Goal: Information Seeking & Learning: Learn about a topic

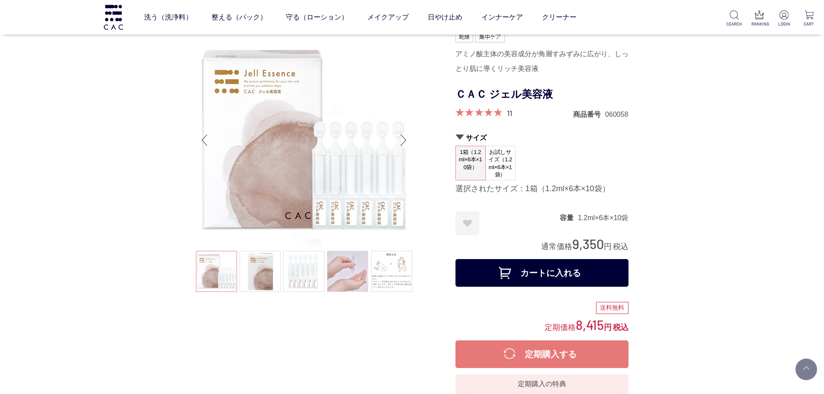
scroll to position [4499, 0]
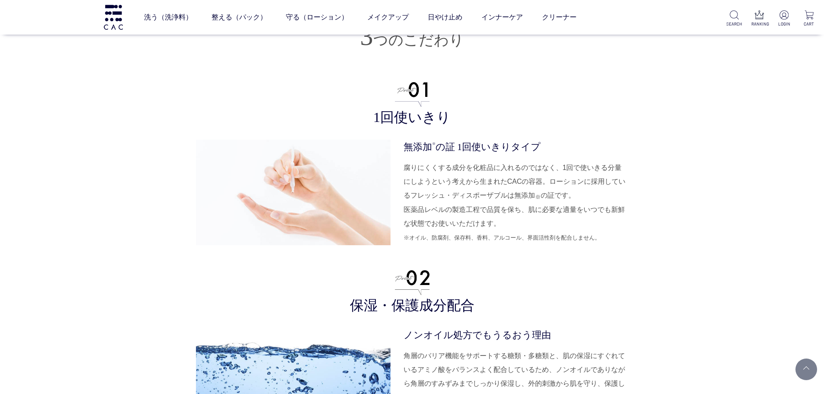
scroll to position [2422, 0]
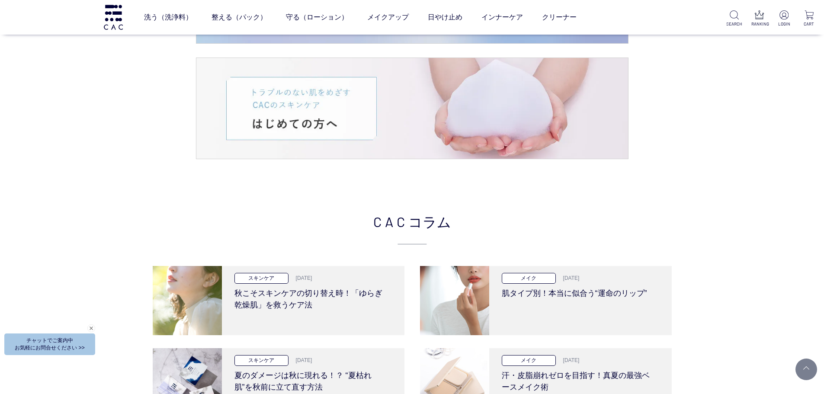
click at [736, 223] on div "CAC コラム スキンケア 2025.10.09 秋こそスキンケアの切り替え時！「ゆらぎ乾燥肌」を救うケア法 メイク 2025.09.25 肌タイプ別！本当に…" at bounding box center [412, 348] width 824 height 360
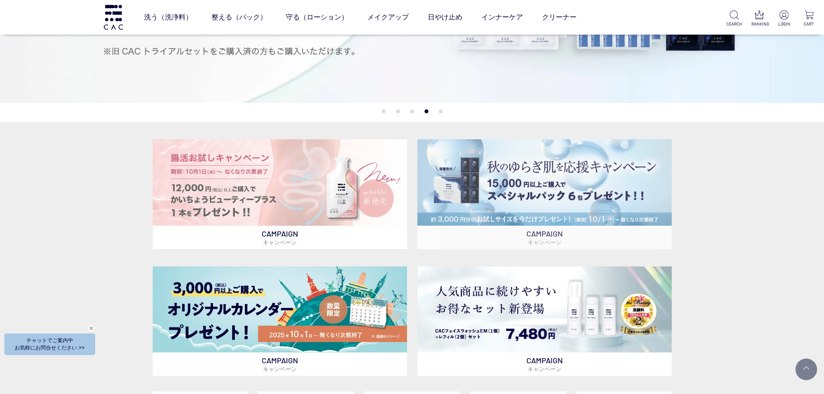
scroll to position [213, 0]
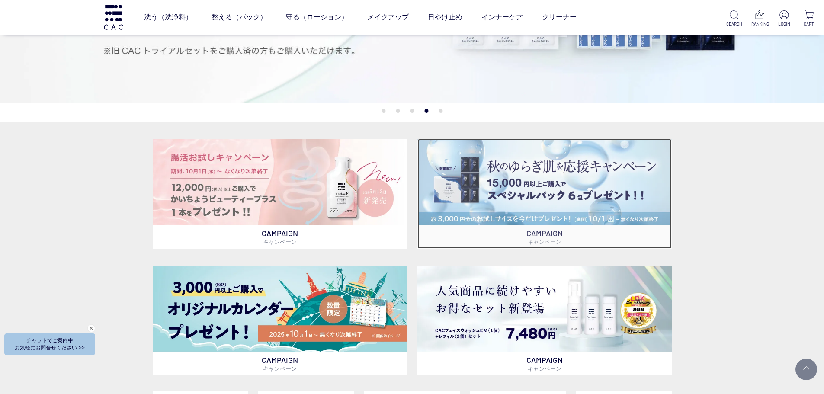
click at [487, 199] on img at bounding box center [544, 182] width 254 height 86
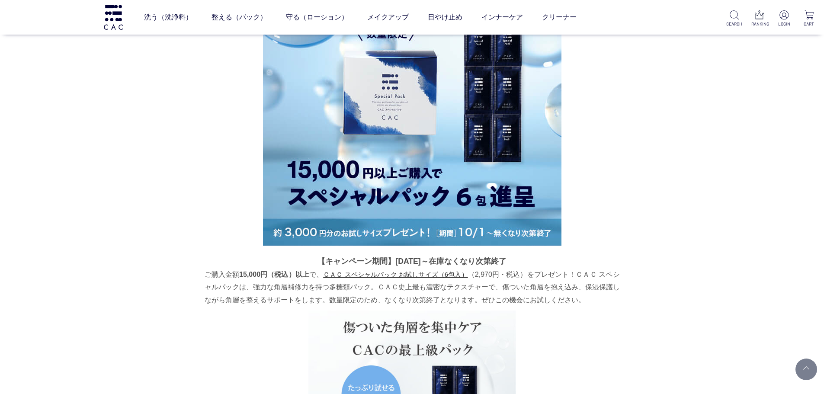
scroll to position [934, 0]
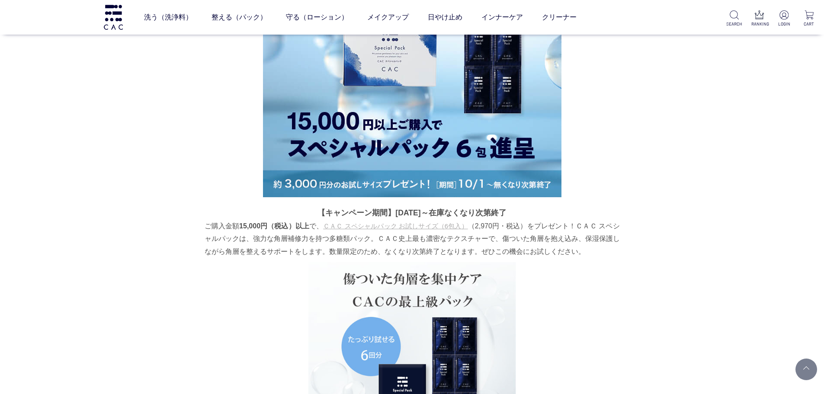
click at [429, 224] on link "ＣＡＣ スペシャルパック お試しサイズ（6包入）" at bounding box center [395, 225] width 144 height 7
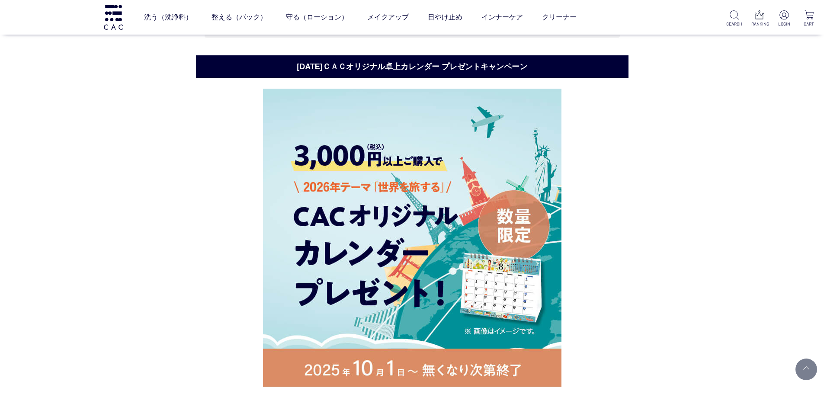
scroll to position [1644, 0]
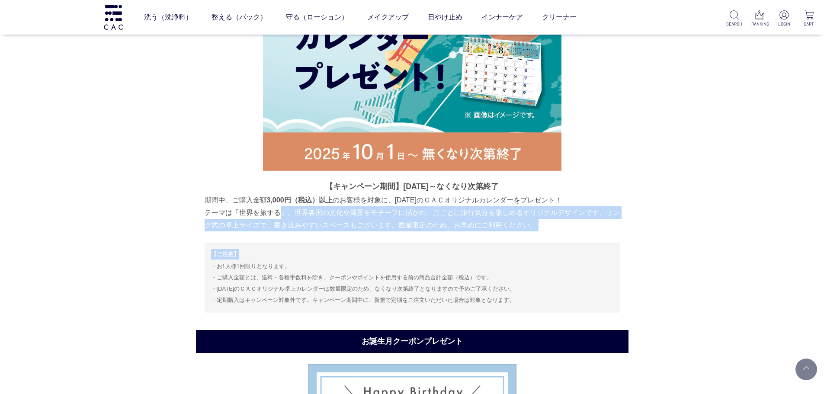
drag, startPoint x: 283, startPoint y: 241, endPoint x: 274, endPoint y: 214, distance: 28.2
click at [274, 214] on div "【キャンペーン期間】2025年10月1日～なくなり次第終了 期間中、ご購入金額 3,000円（税込）以上 のお客様を対象に、2026年のＣＡＣオリジナルカレン…" at bounding box center [412, 92] width 415 height 440
click at [274, 214] on p "期間中、ご購入金額 3,000円（税込）以上 のお客様を対象に、2026年のＣＡＣオリジナルカレンダーをプレゼント！ テーマは「世界を旅する」。世界各国の文化…" at bounding box center [412, 213] width 415 height 38
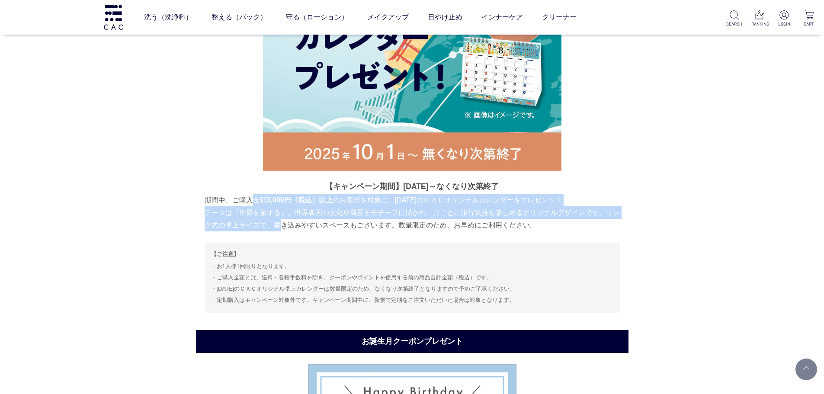
drag, startPoint x: 251, startPoint y: 199, endPoint x: 274, endPoint y: 229, distance: 38.0
click at [274, 229] on p "期間中、ご購入金額 3,000円（税込）以上 のお客様を対象に、2026年のＣＡＣオリジナルカレンダーをプレゼント！ テーマは「世界を旅する」。世界各国の文化…" at bounding box center [412, 213] width 415 height 38
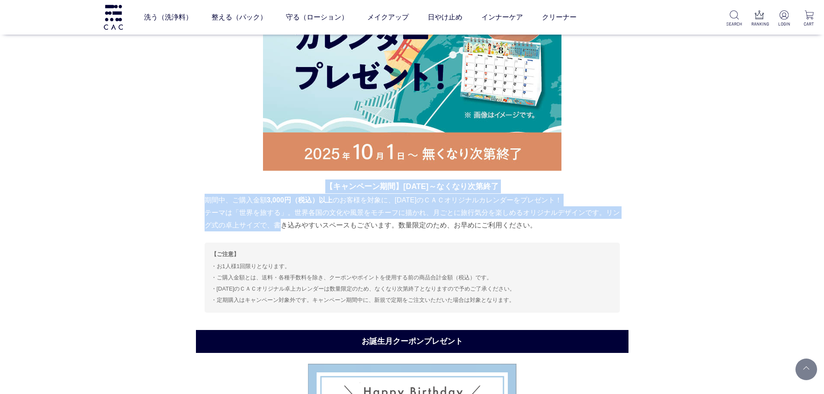
drag, startPoint x: 271, startPoint y: 221, endPoint x: 245, endPoint y: 190, distance: 39.9
click at [246, 190] on div "【キャンペーン期間】2025年10月1日～なくなり次第終了 期間中、ご購入金額 3,000円（税込）以上 のお客様を対象に、2026年のＣＡＣオリジナルカレン…" at bounding box center [412, 206] width 415 height 52
click at [245, 190] on p "【キャンペーン期間】2025年10月1日～なくなり次第終了" at bounding box center [412, 187] width 415 height 14
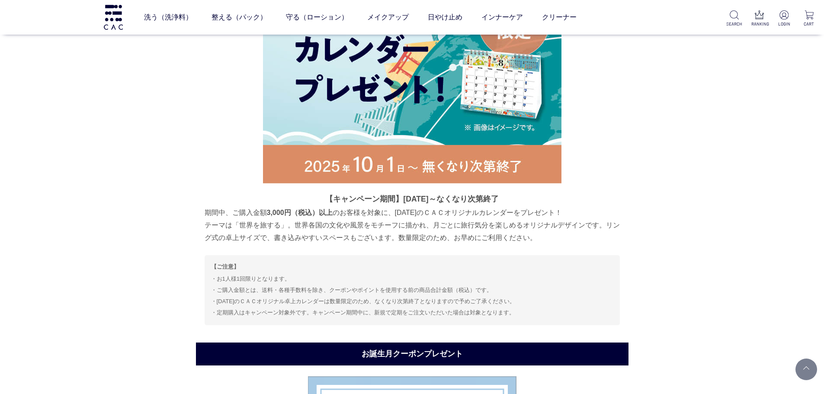
scroll to position [1514, 0]
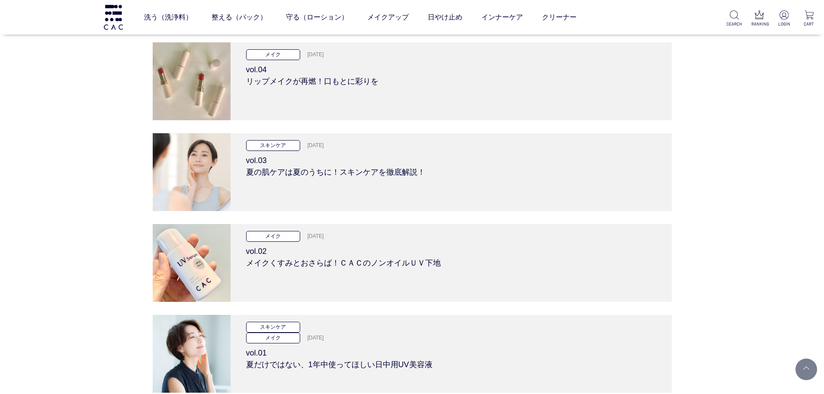
scroll to position [4369, 0]
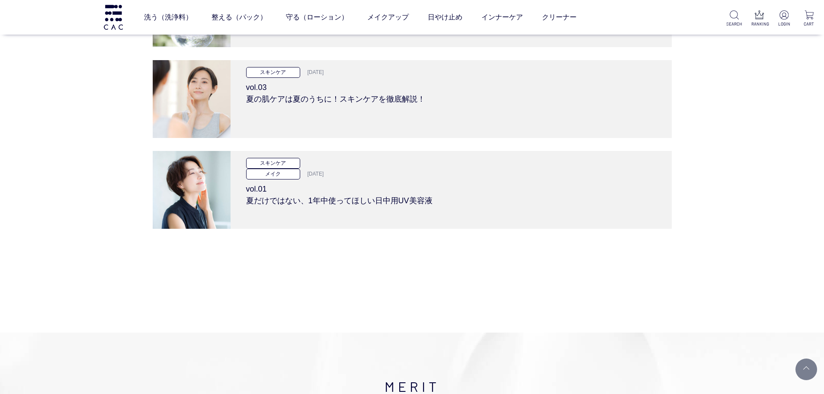
scroll to position [2898, 0]
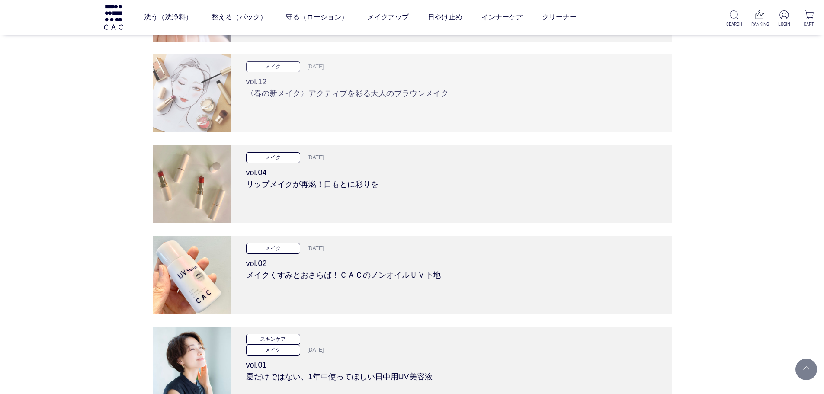
scroll to position [995, 0]
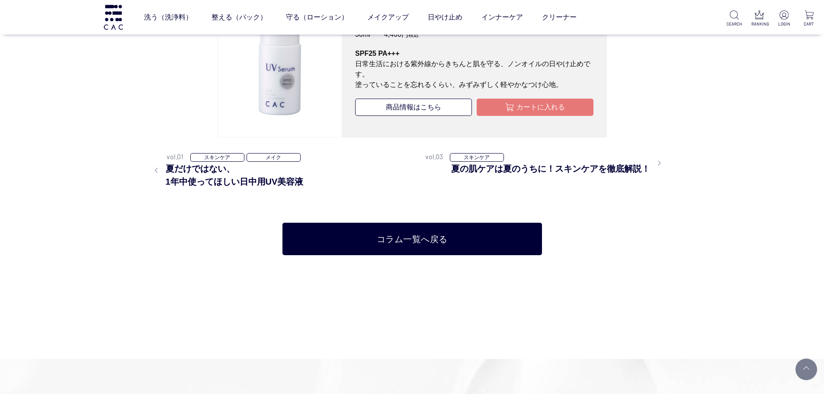
scroll to position [2422, 0]
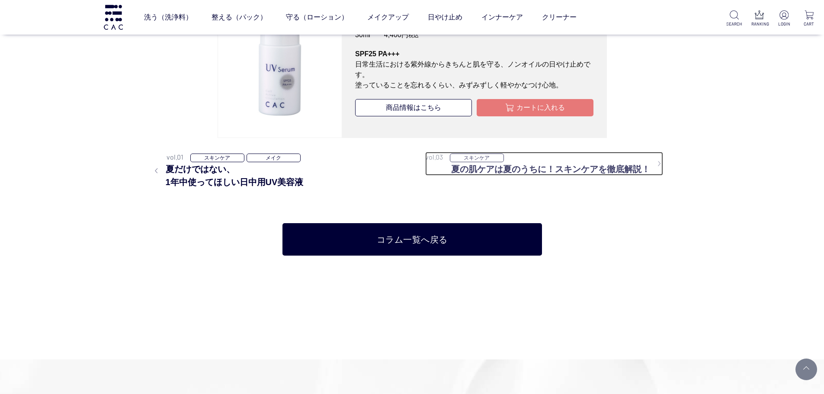
click at [490, 170] on h3 "夏の肌ケアは夏のうちに！スキンケアを徹底解説！" at bounding box center [557, 169] width 212 height 13
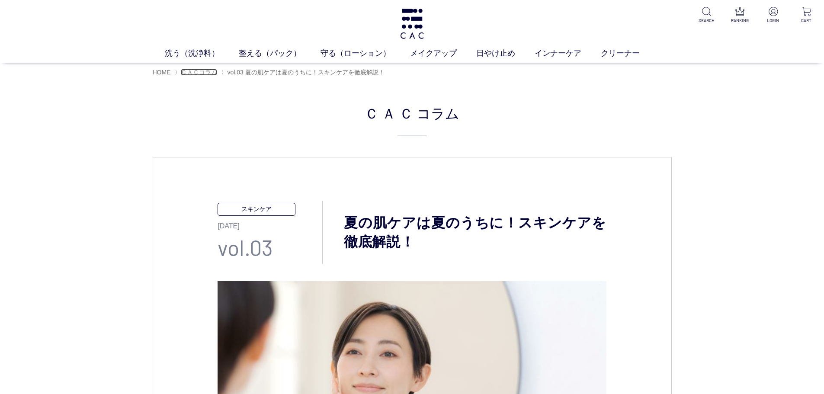
click at [207, 69] on span "ＣＡＣコラム" at bounding box center [199, 72] width 36 height 7
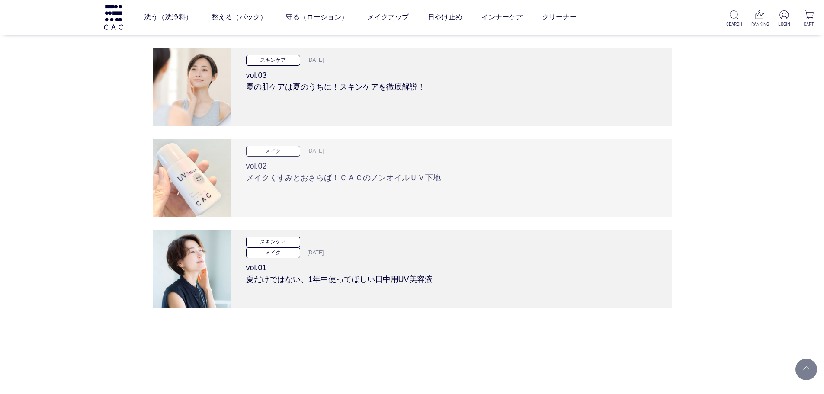
scroll to position [4412, 0]
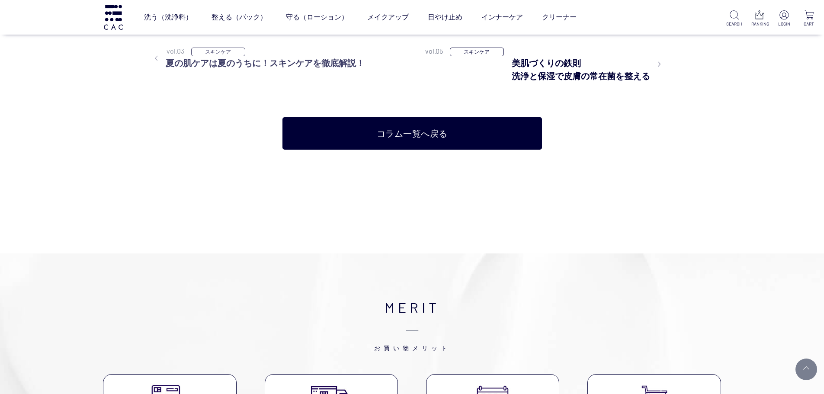
scroll to position [2249, 0]
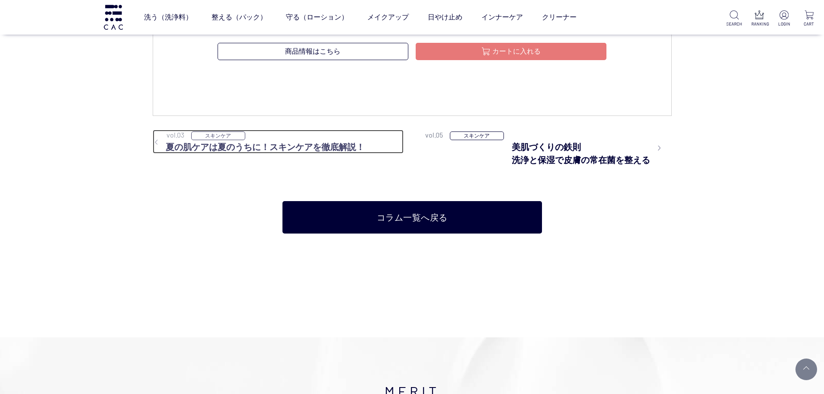
click at [305, 148] on h3 "夏の肌ケアは夏のうちに！スキンケアを徹底解説！" at bounding box center [278, 147] width 251 height 13
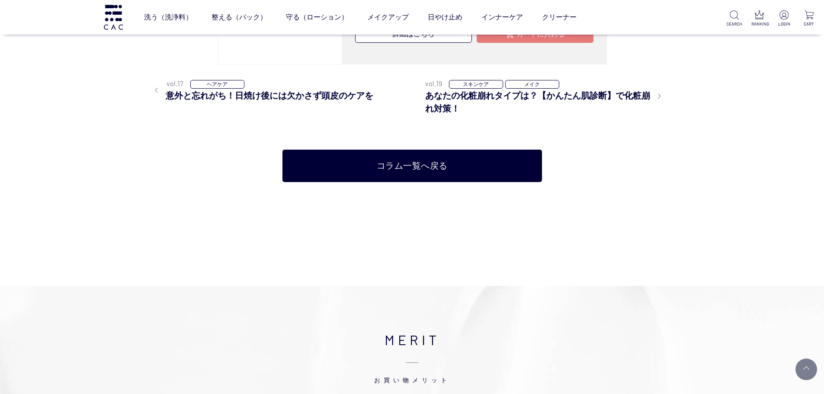
scroll to position [1947, 0]
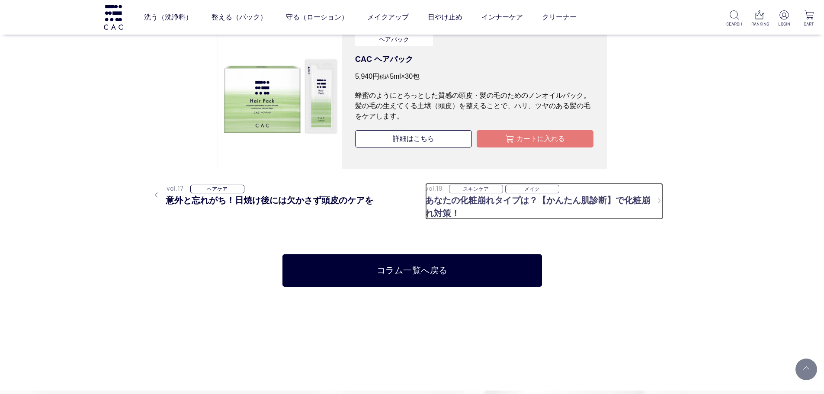
click at [427, 195] on h3 "あなたの化粧崩れタイプは？【かんたん肌診断】で化粧崩れ対策！" at bounding box center [544, 207] width 238 height 26
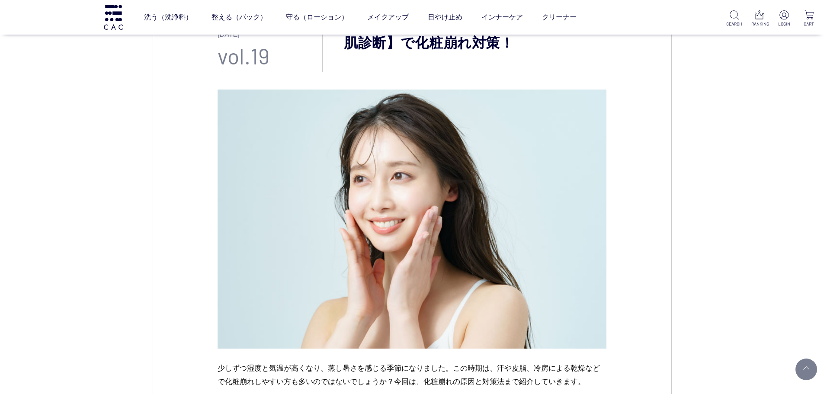
scroll to position [216, 0]
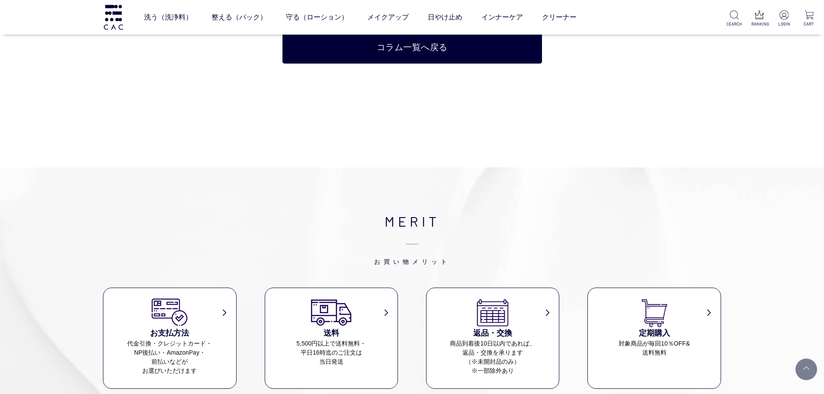
scroll to position [2206, 0]
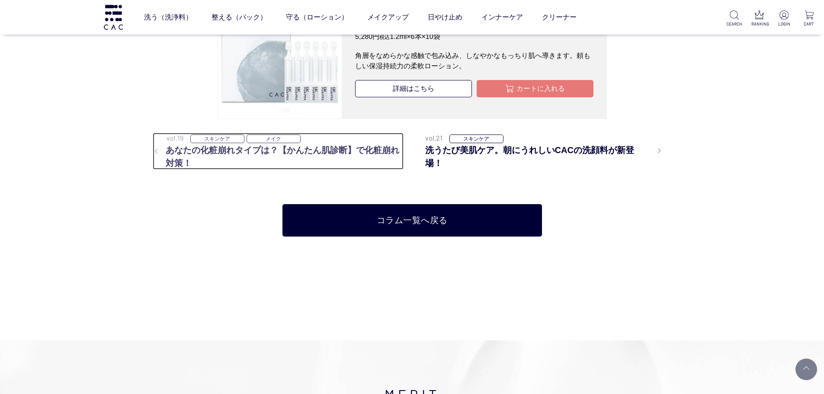
click at [261, 140] on p "メイク" at bounding box center [274, 139] width 54 height 9
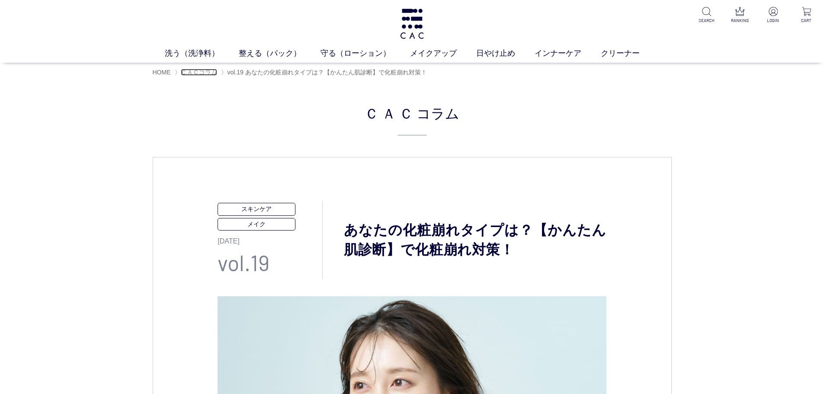
click at [194, 74] on span "ＣＡＣコラム" at bounding box center [199, 72] width 36 height 7
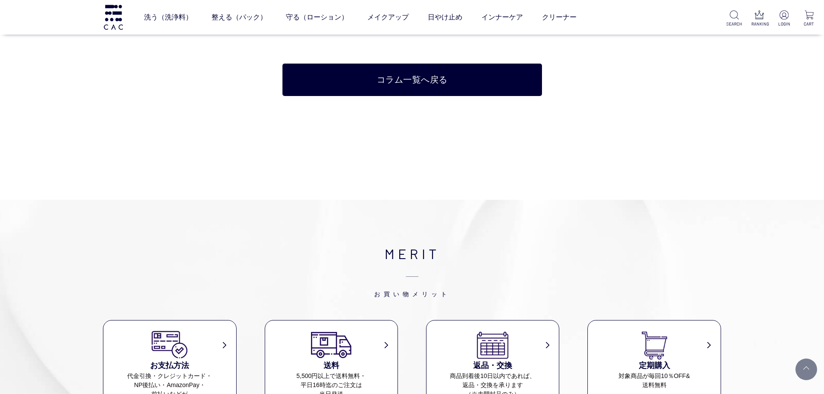
scroll to position [3201, 0]
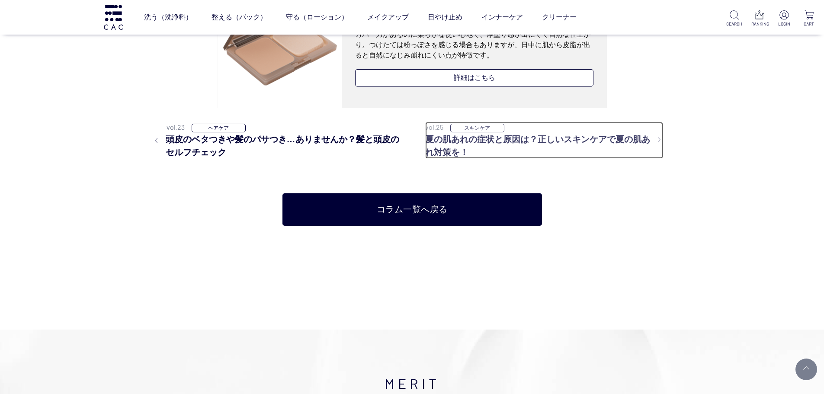
click at [435, 147] on h3 "夏の肌あれの症状と原因は？正しいスキンケアで夏の肌あれ対策を！" at bounding box center [544, 146] width 238 height 26
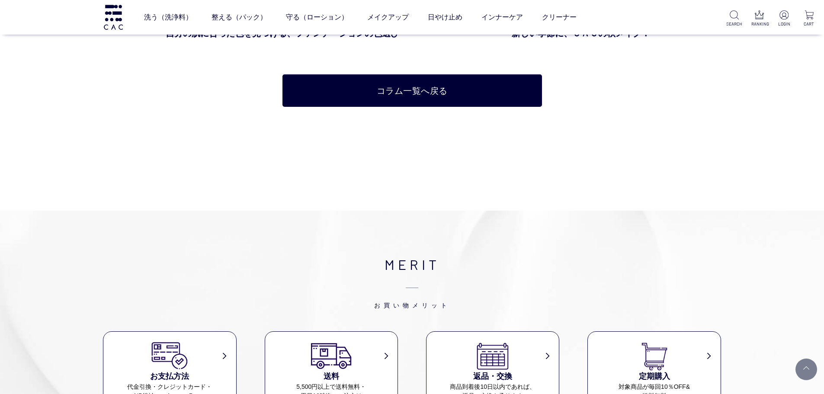
scroll to position [2812, 0]
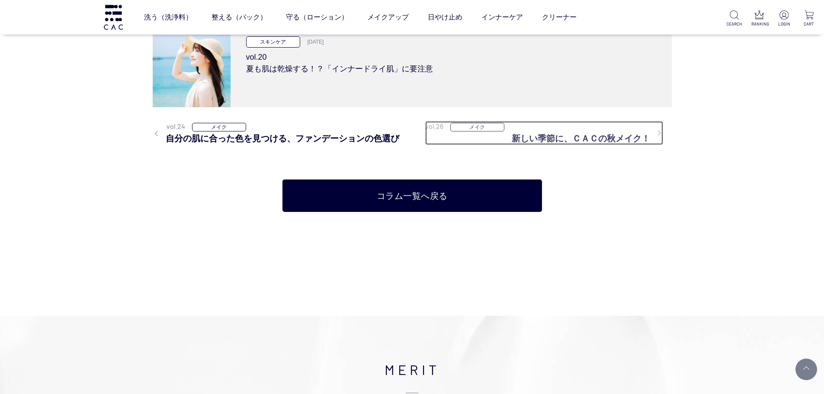
click at [523, 135] on h3 "新しい季節に、ＣＡＣの秋メイク！" at bounding box center [587, 138] width 151 height 13
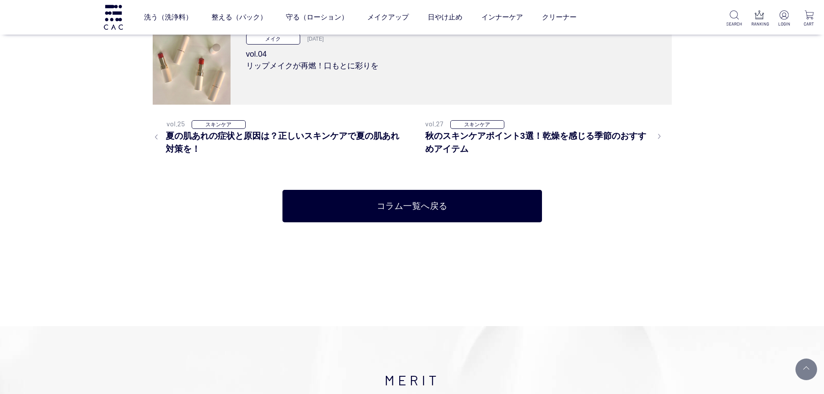
scroll to position [1514, 0]
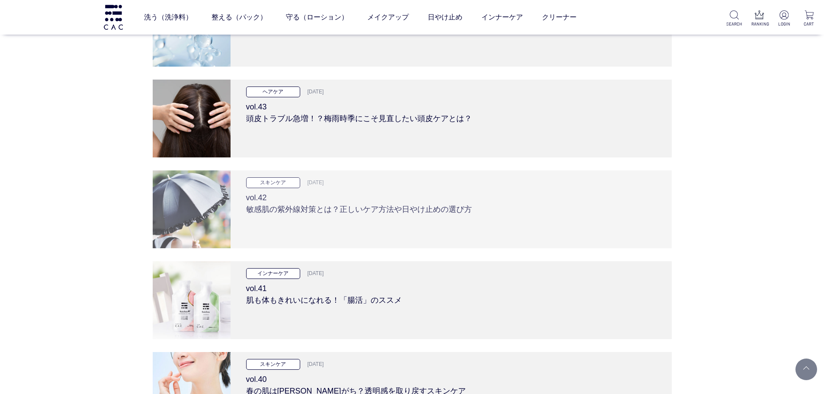
scroll to position [822, 0]
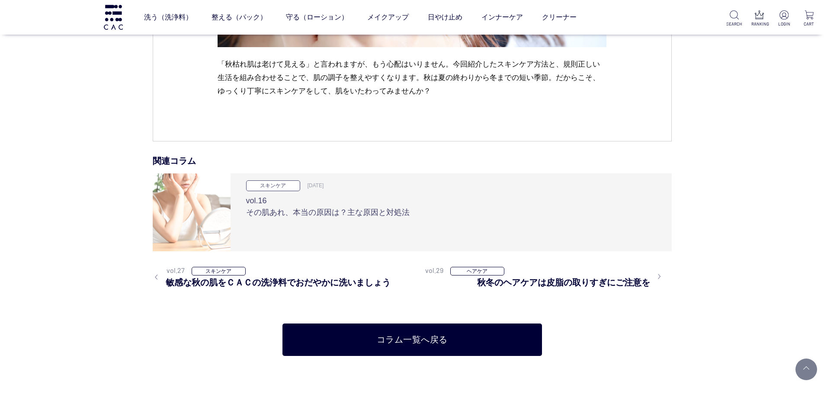
scroll to position [3374, 0]
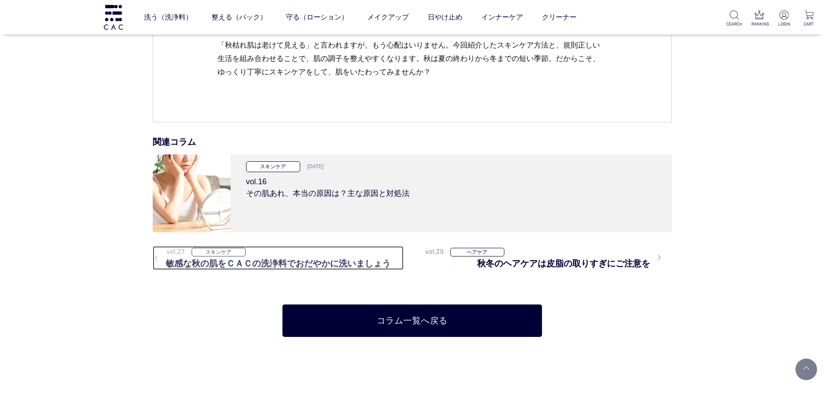
click at [283, 264] on h3 "敏感な秋の肌をＣＡＣの洗浄料でおだやかに洗いましょう" at bounding box center [278, 263] width 251 height 13
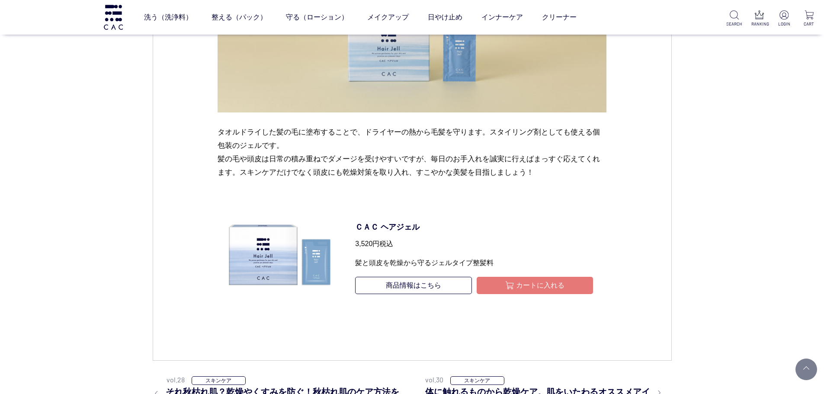
scroll to position [2422, 0]
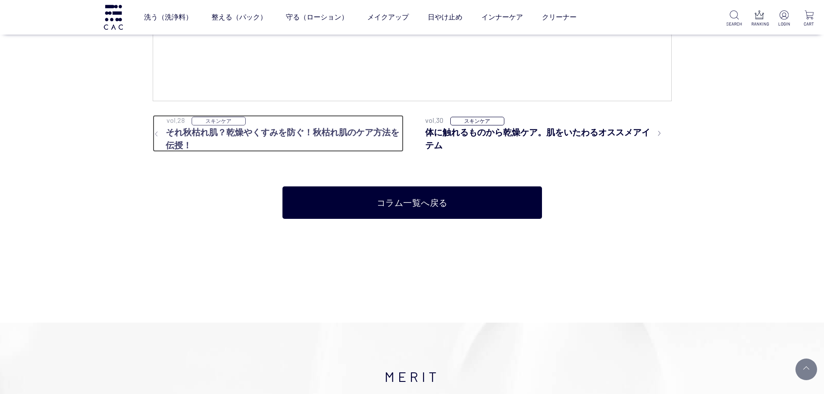
click at [330, 132] on h3 "それ秋枯れ肌？乾燥やくすみを防ぐ！秋枯れ肌のケア方法を伝授！" at bounding box center [278, 139] width 251 height 26
